Goal: Use online tool/utility

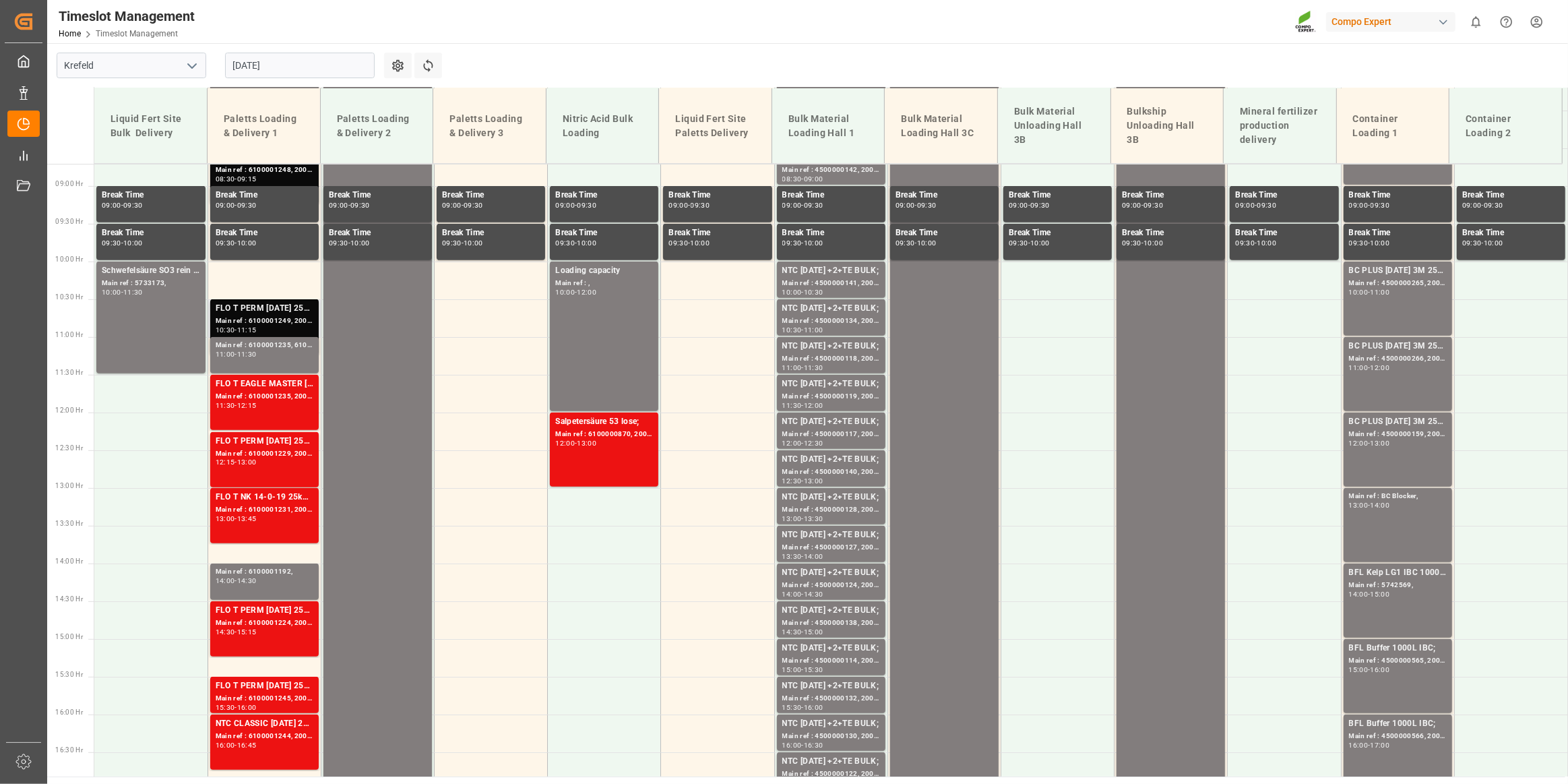
scroll to position [547, 0]
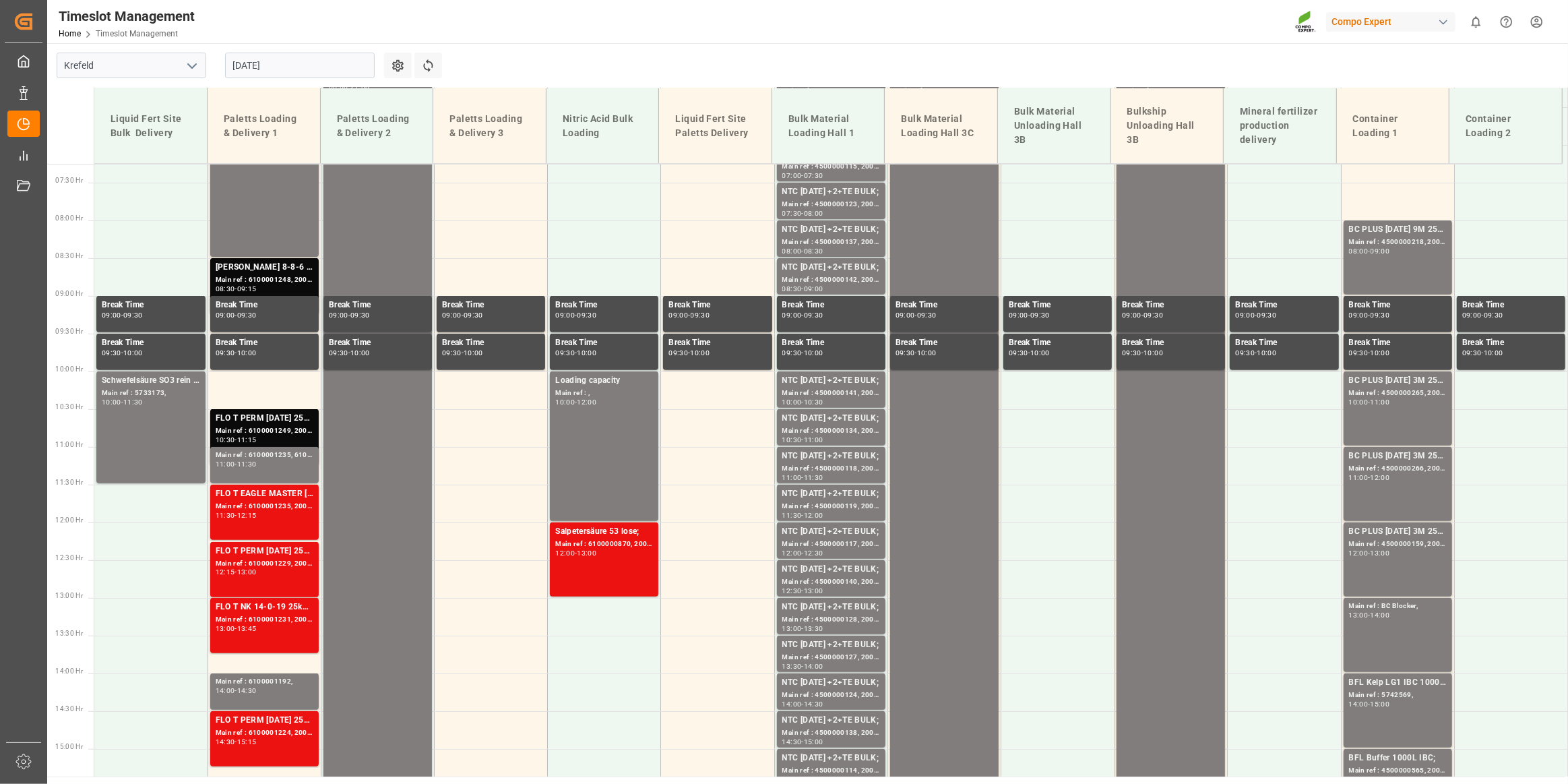
click at [257, 61] on input "[DATE]" at bounding box center [299, 65] width 150 height 26
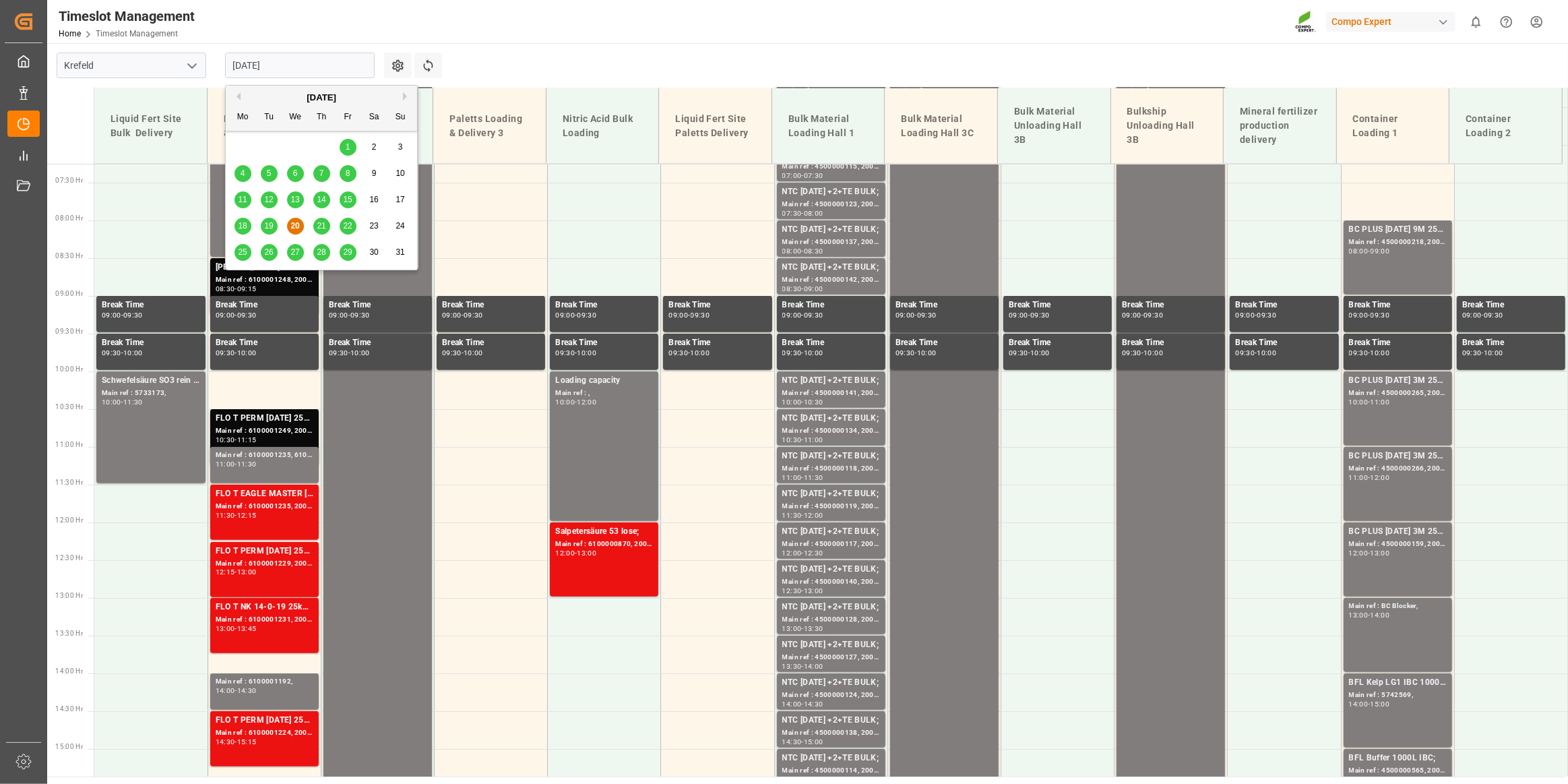
click at [322, 223] on span "21" at bounding box center [321, 226] width 9 height 10
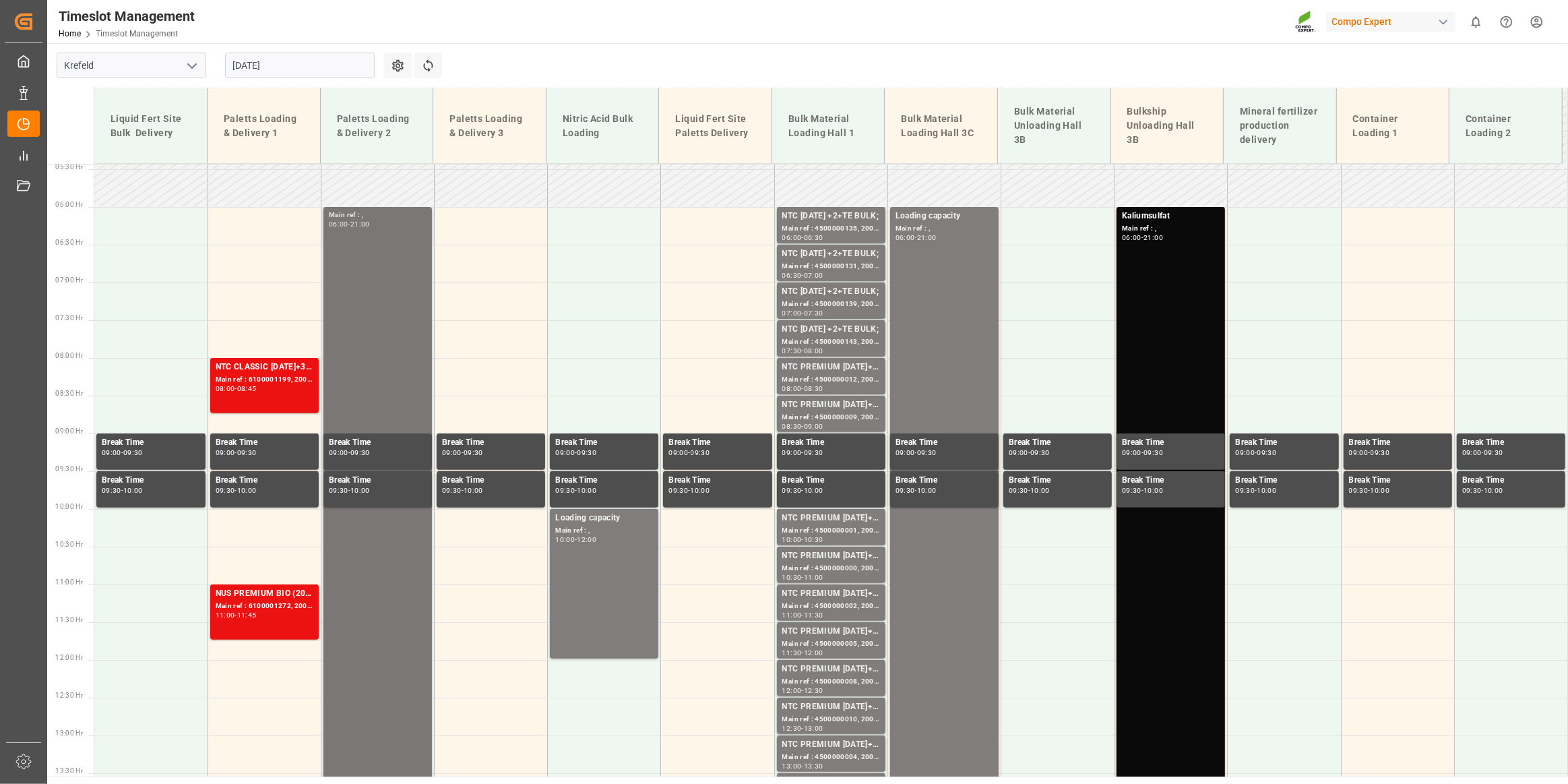
scroll to position [303, 0]
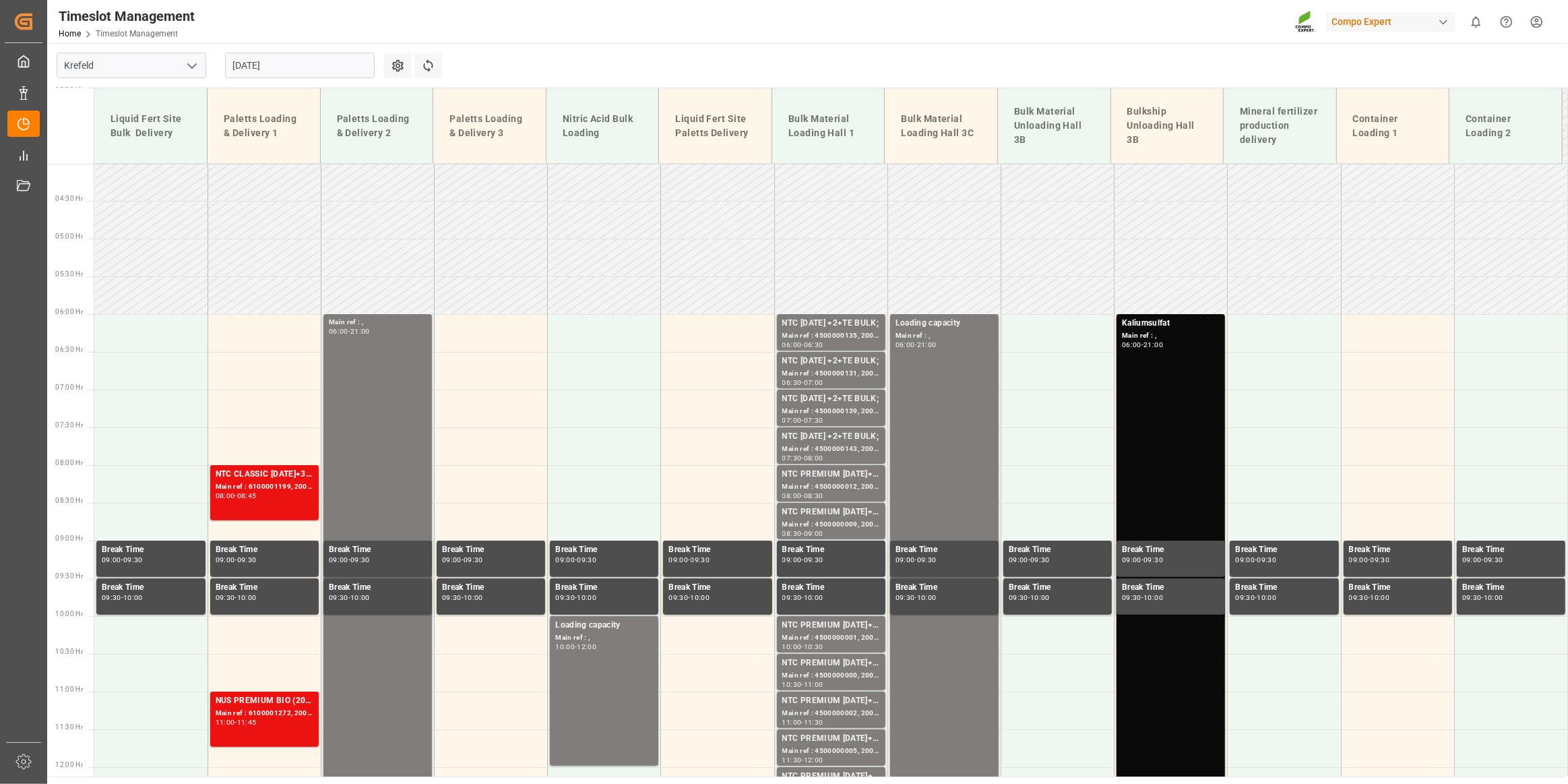
click at [267, 73] on input "[DATE]" at bounding box center [299, 65] width 150 height 26
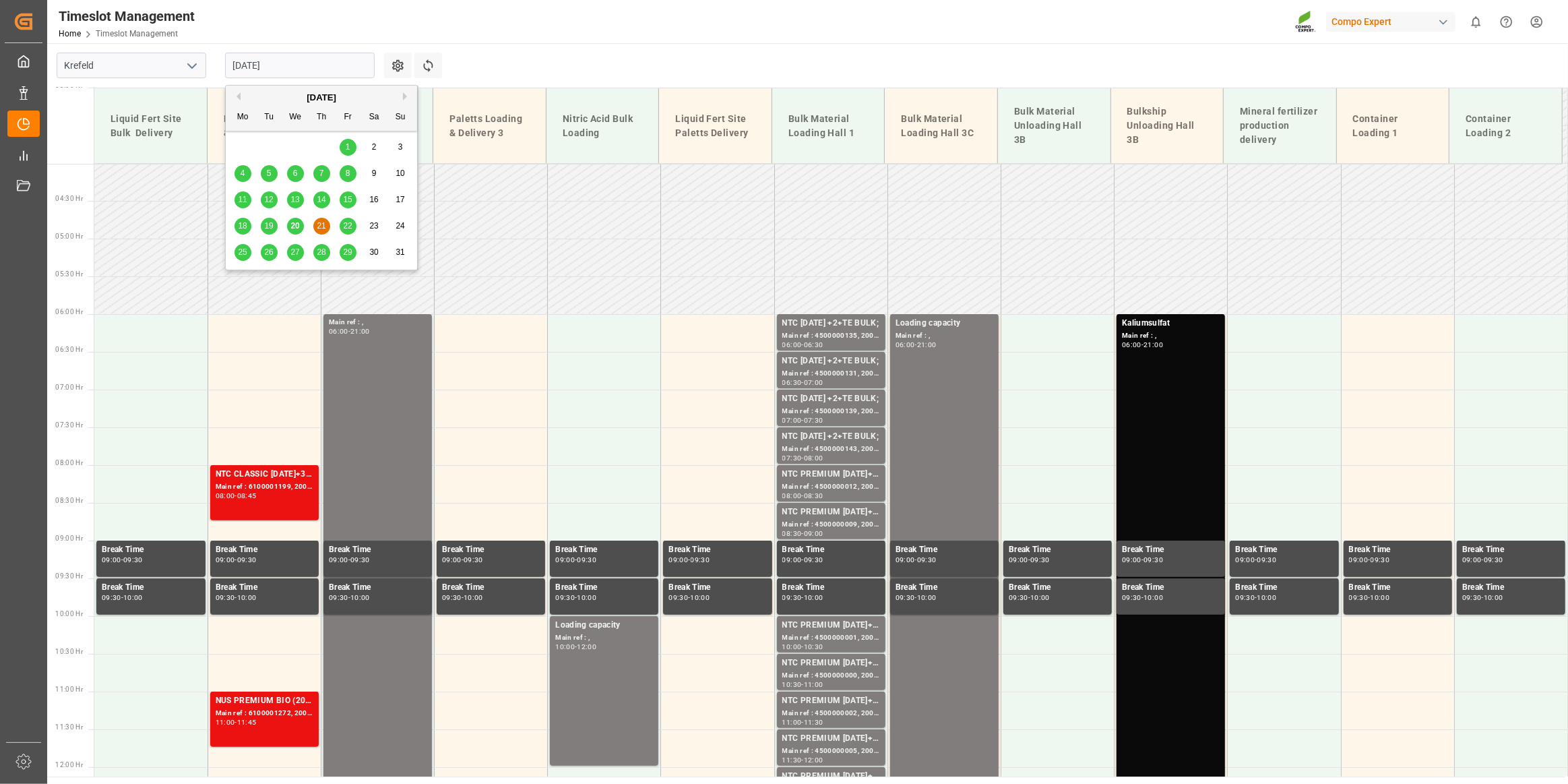
click at [296, 228] on span "20" at bounding box center [295, 226] width 9 height 10
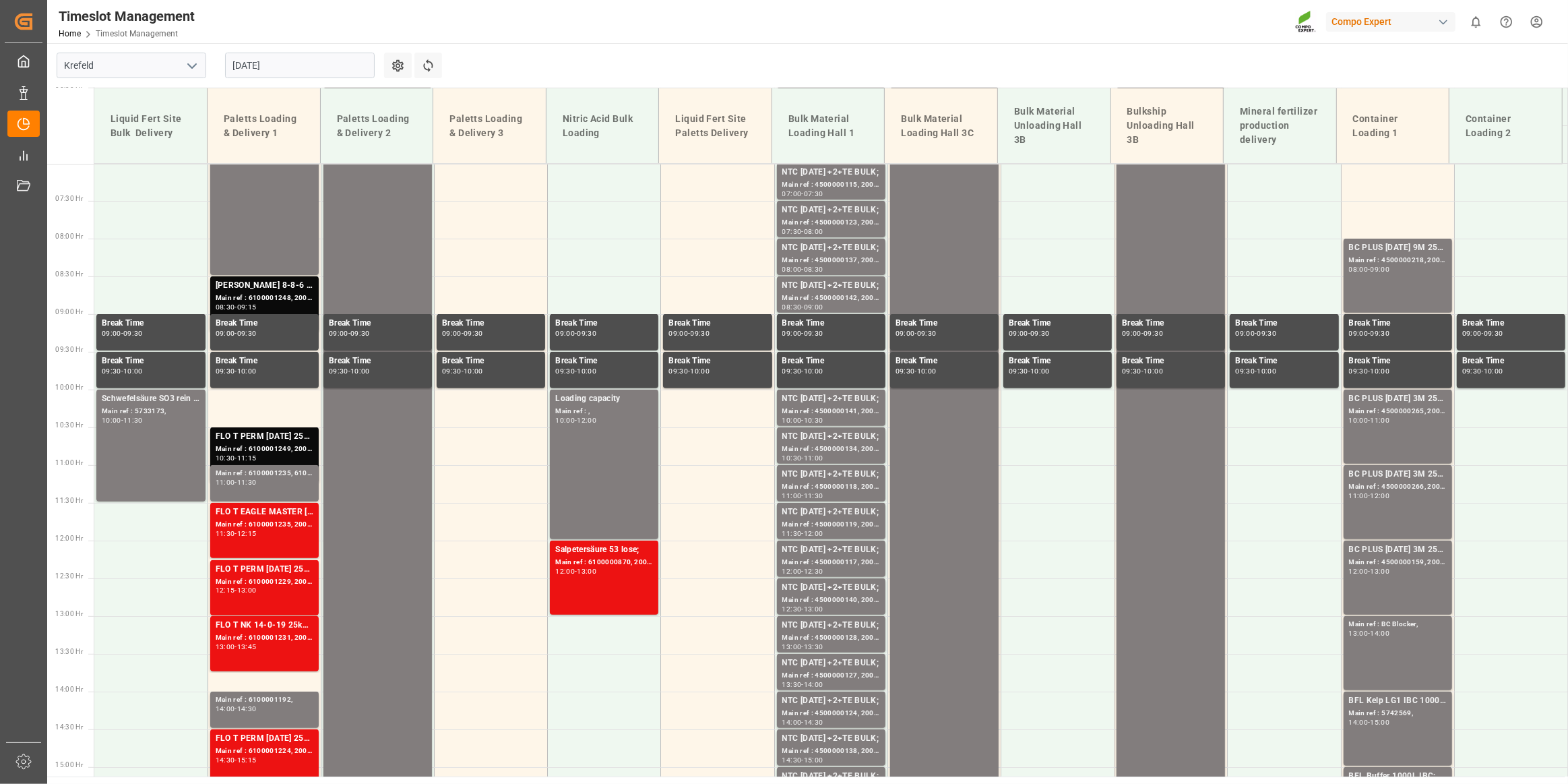
scroll to position [547, 0]
